Goal: Information Seeking & Learning: Check status

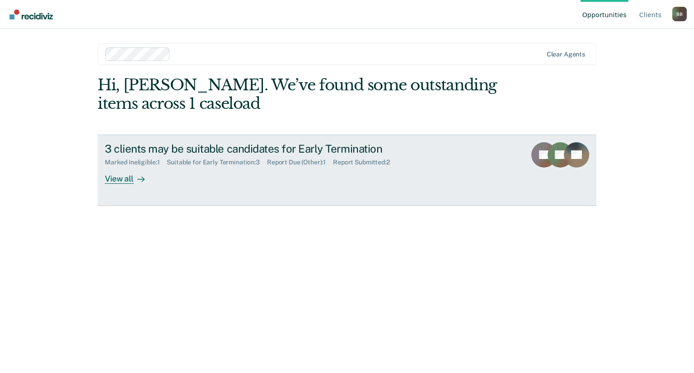
click at [119, 178] on div "View all" at bounding box center [130, 175] width 51 height 18
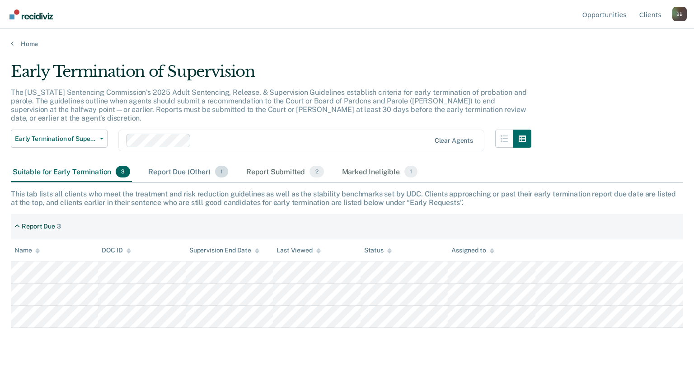
click at [172, 162] on div "Report Due (Other) 1" at bounding box center [187, 172] width 83 height 20
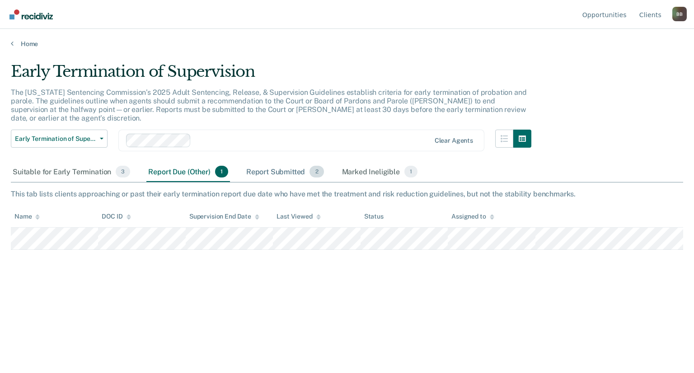
click at [269, 162] on div "Report Submitted 2" at bounding box center [285, 172] width 81 height 20
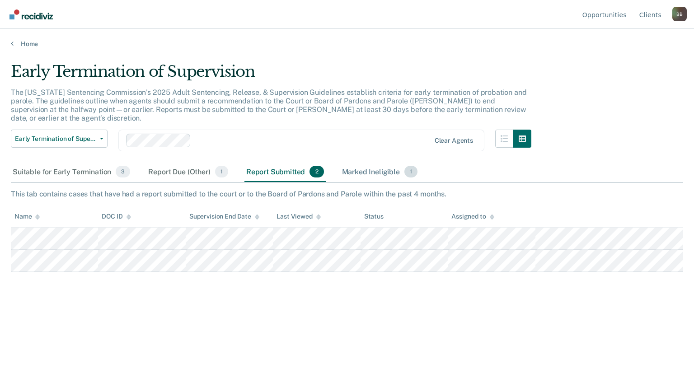
click at [382, 163] on div "Marked Ineligible 1" at bounding box center [380, 172] width 80 height 20
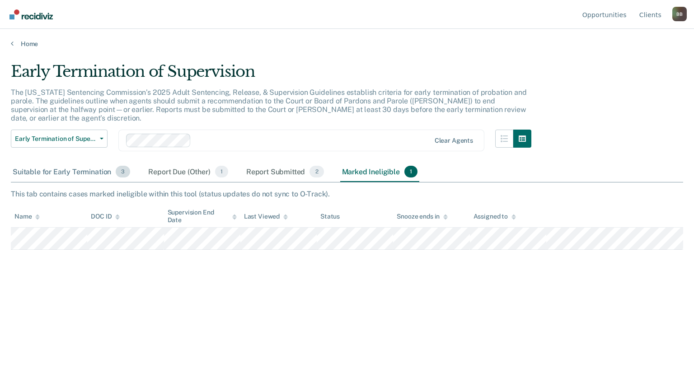
click at [46, 162] on div "Suitable for Early Termination 3" at bounding box center [71, 172] width 121 height 20
